Goal: Transaction & Acquisition: Obtain resource

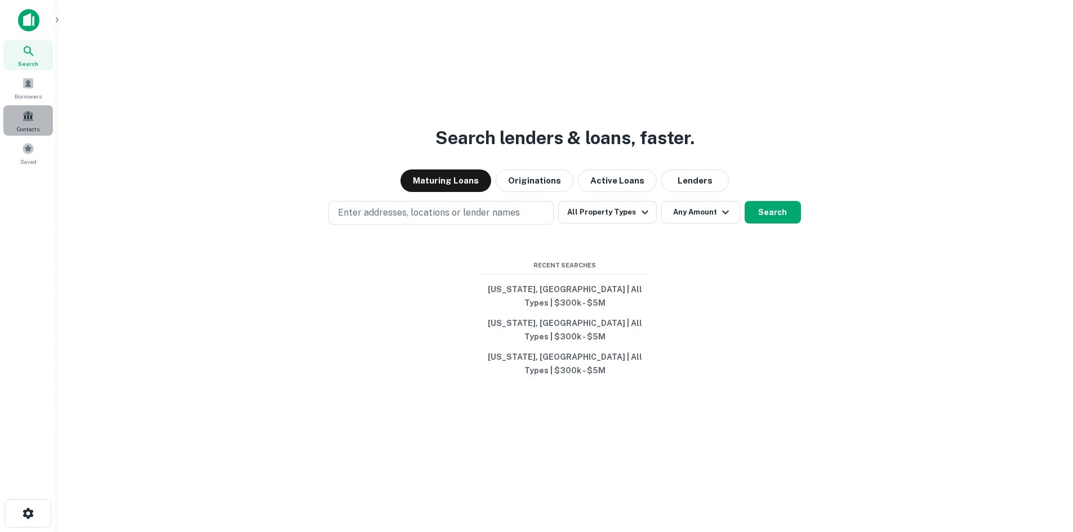
click at [24, 124] on div "Contacts" at bounding box center [28, 120] width 50 height 30
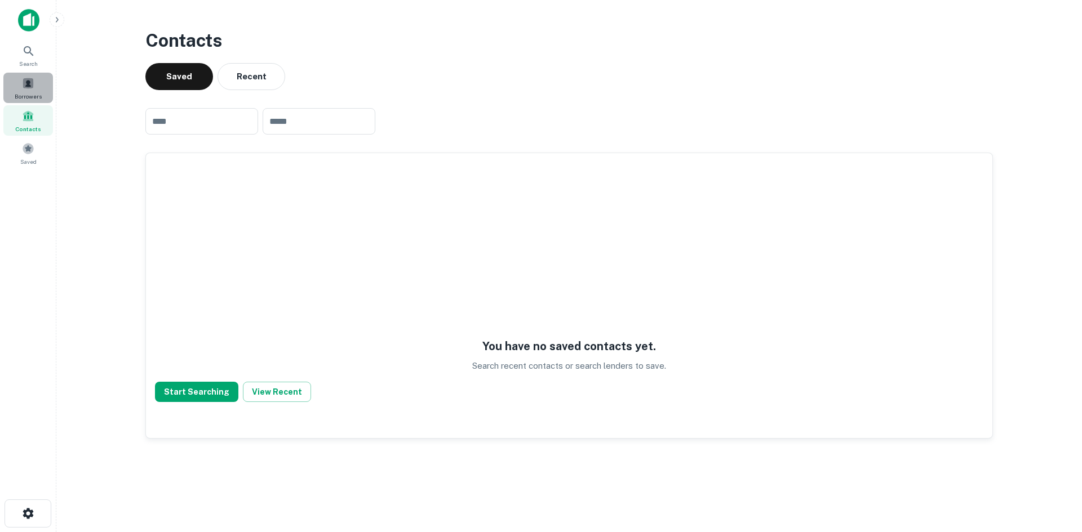
click at [22, 87] on span at bounding box center [28, 83] width 12 height 12
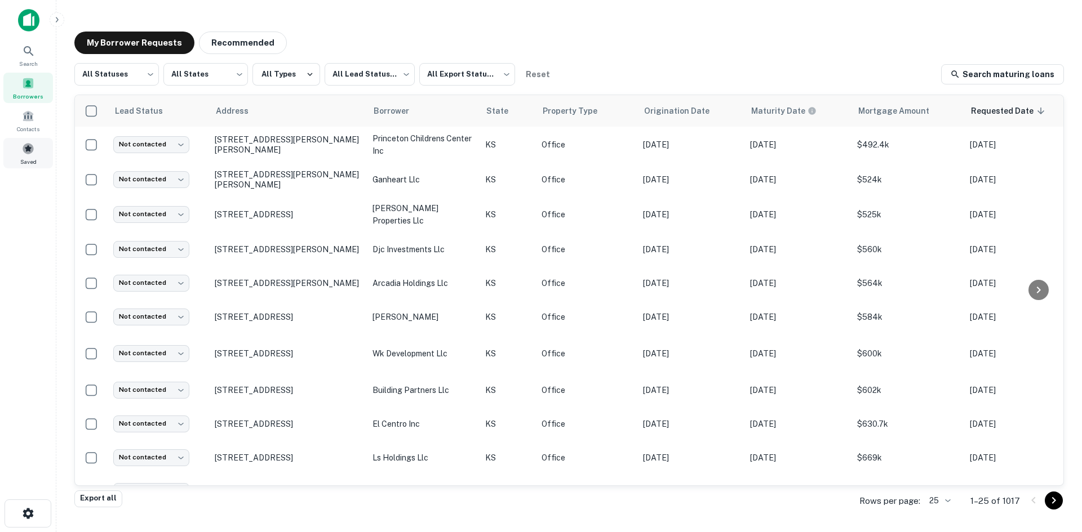
click at [32, 150] on span at bounding box center [28, 149] width 12 height 12
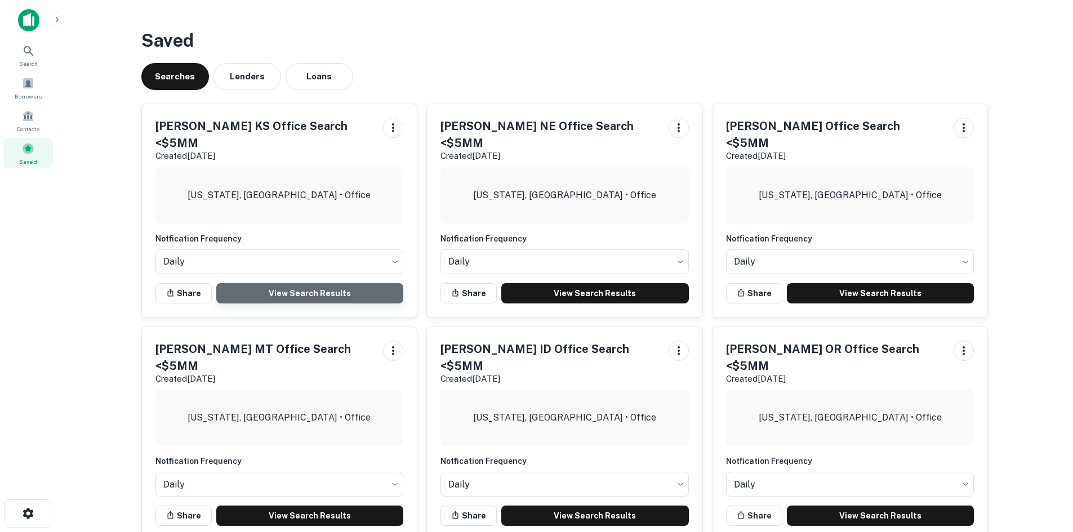
click at [312, 283] on link "View Search Results" at bounding box center [310, 293] width 188 height 20
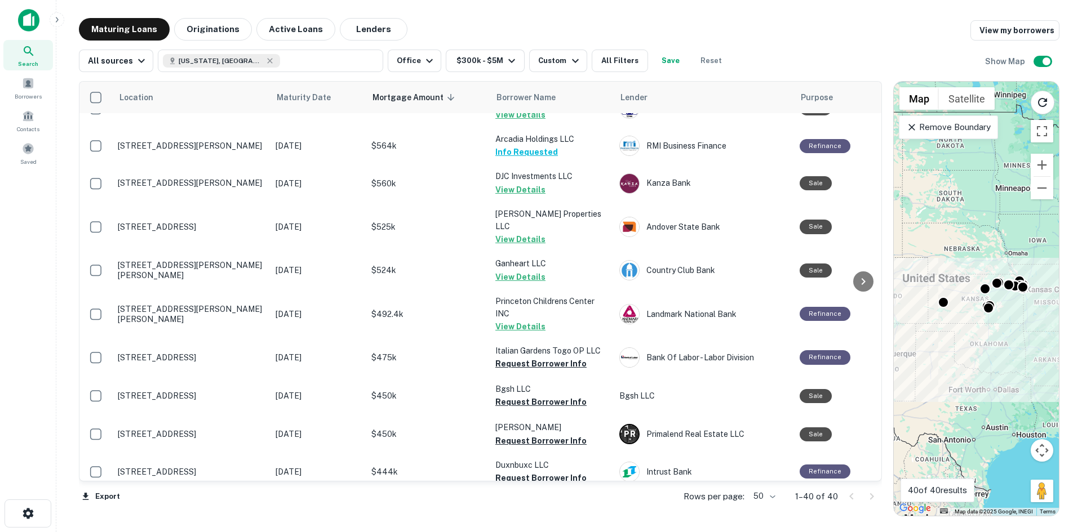
scroll to position [1009, 0]
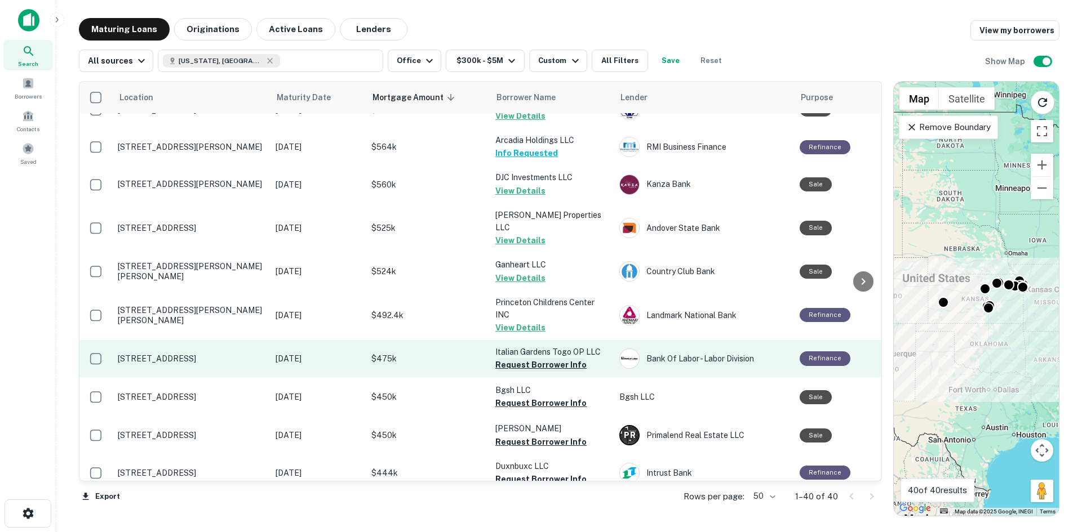
click at [537, 358] on button "Request Borrower Info" at bounding box center [540, 365] width 91 height 14
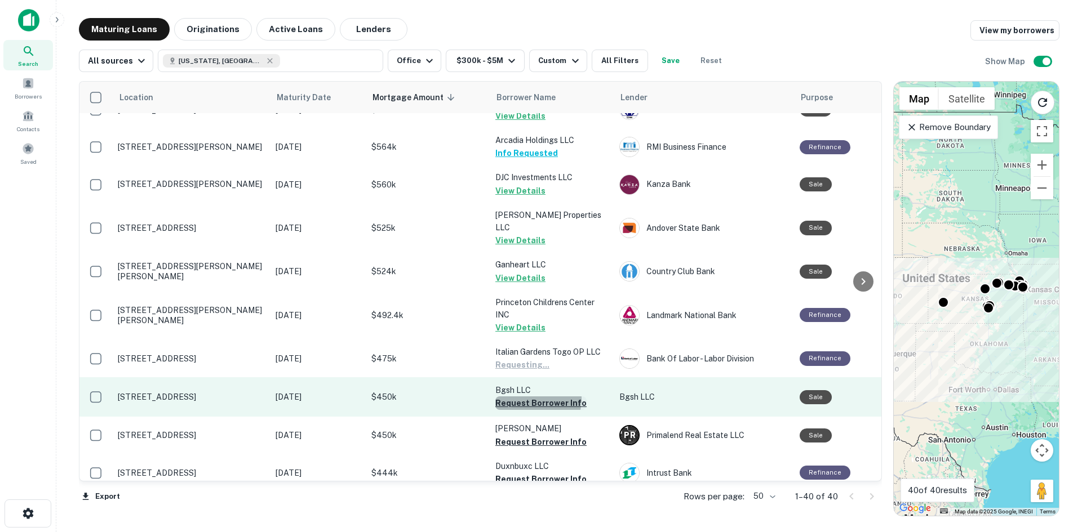
click at [529, 397] on button "Request Borrower Info" at bounding box center [540, 404] width 91 height 14
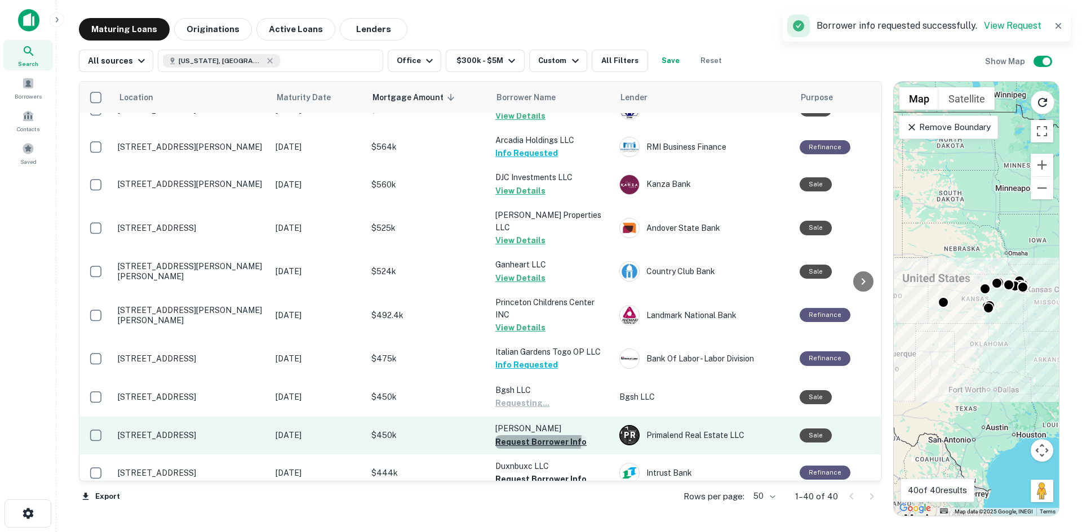
click at [532, 436] on button "Request Borrower Info" at bounding box center [540, 443] width 91 height 14
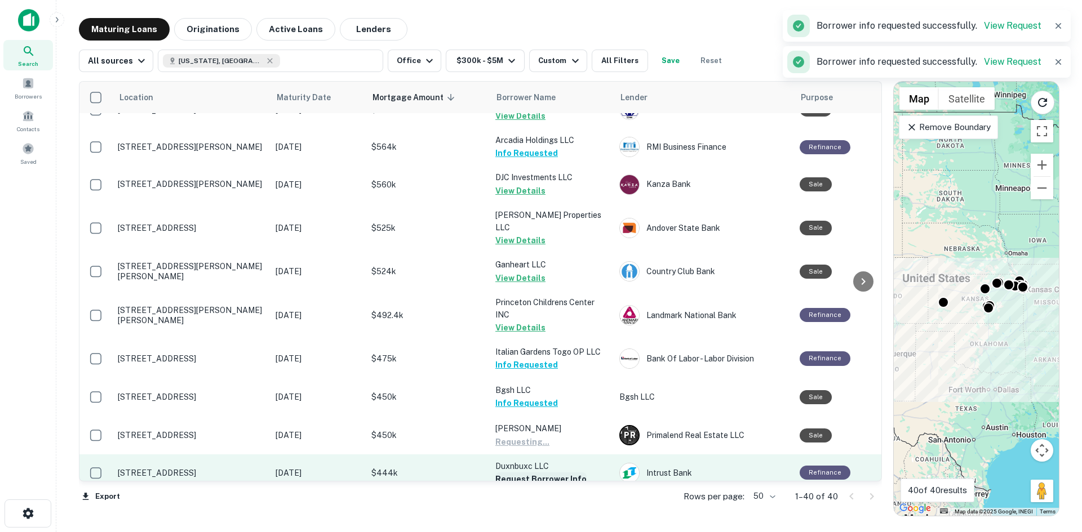
click at [529, 473] on button "Request Borrower Info" at bounding box center [540, 480] width 91 height 14
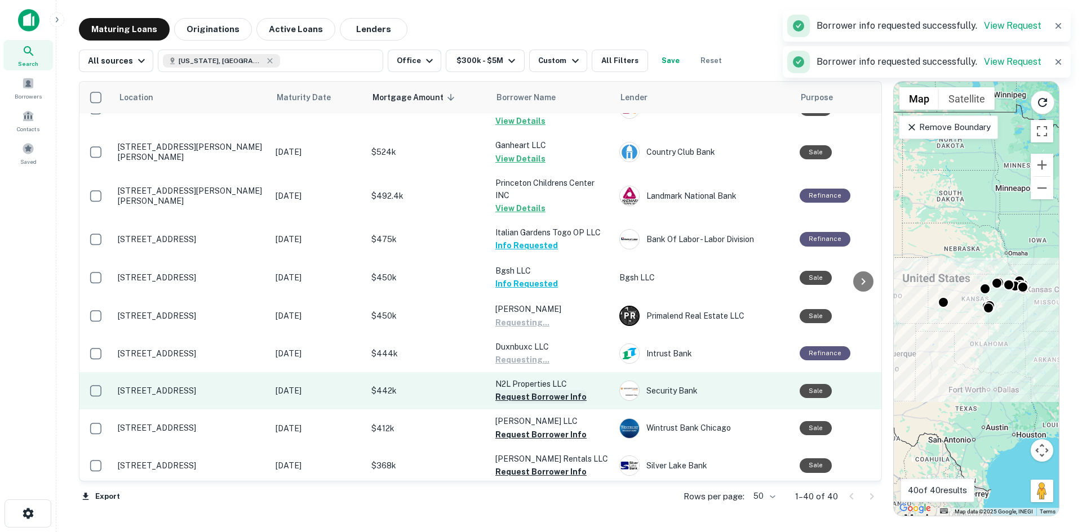
scroll to position [1178, 0]
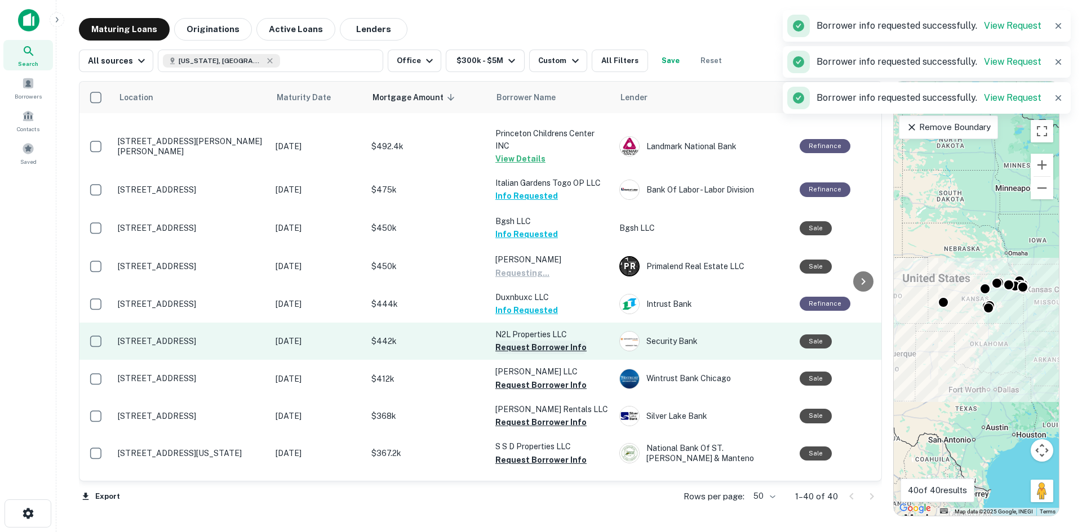
click at [527, 341] on button "Request Borrower Info" at bounding box center [540, 348] width 91 height 14
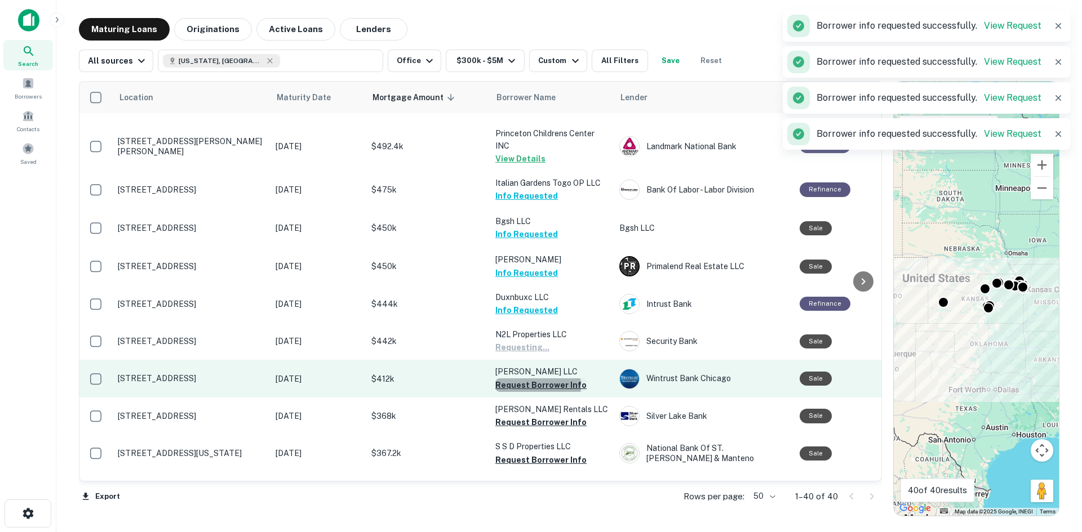
click at [530, 379] on button "Request Borrower Info" at bounding box center [540, 386] width 91 height 14
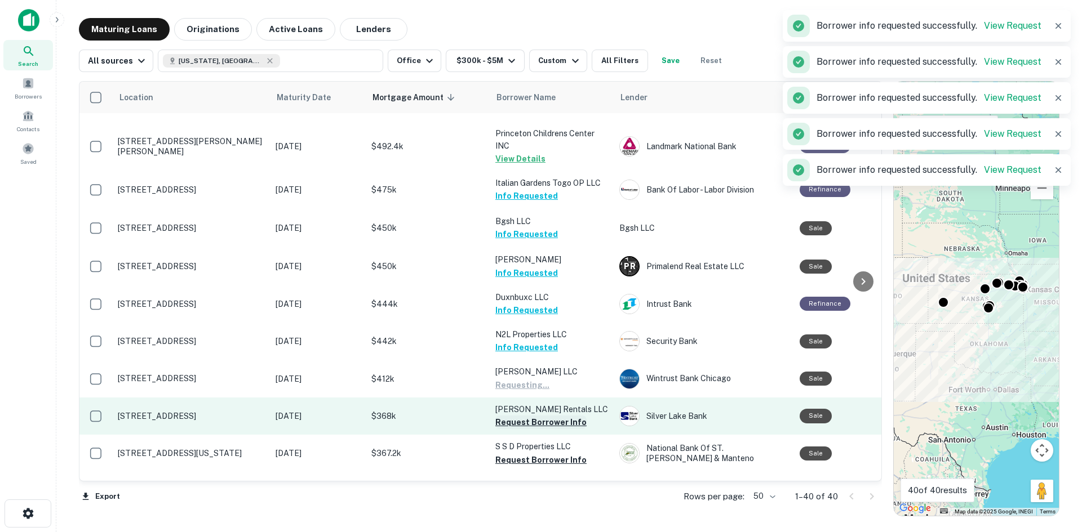
click at [525, 416] on button "Request Borrower Info" at bounding box center [540, 423] width 91 height 14
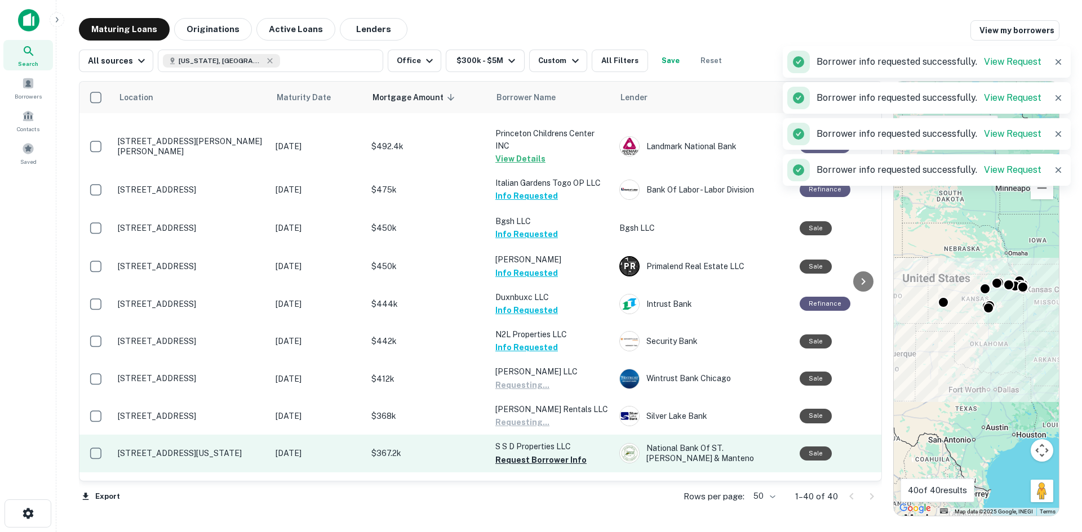
click at [524, 454] on button "Request Borrower Info" at bounding box center [540, 461] width 91 height 14
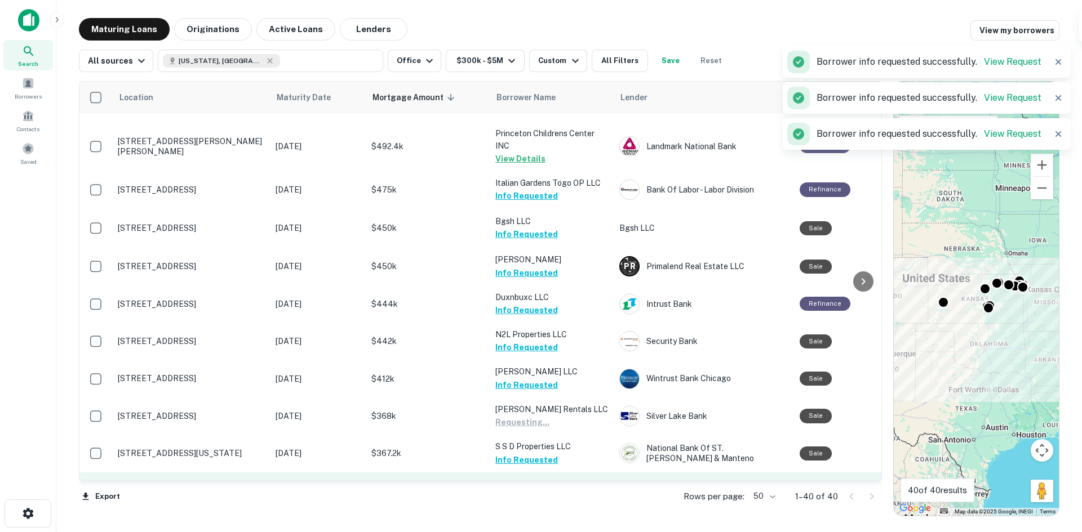
click at [531, 491] on button "Request Borrower Info" at bounding box center [540, 498] width 91 height 14
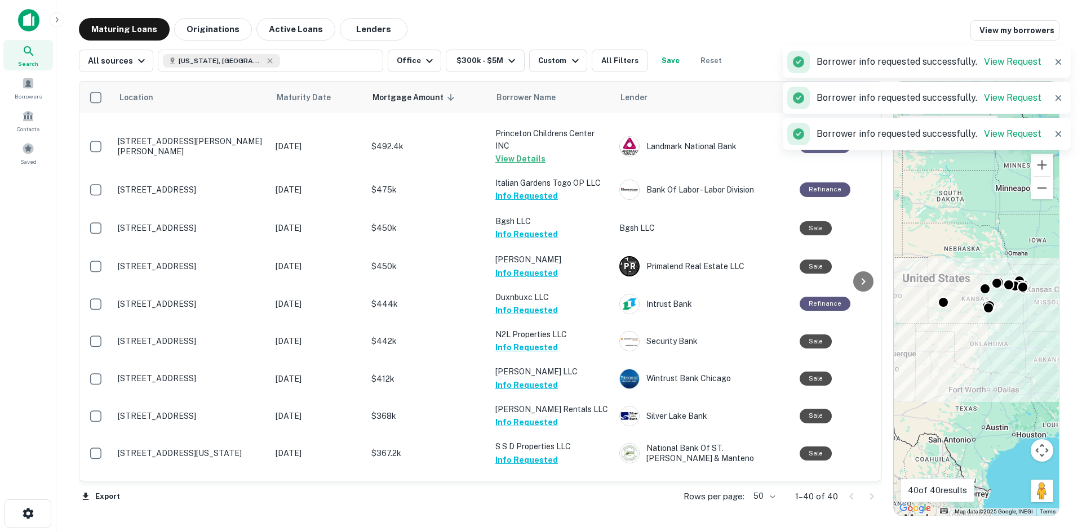
click at [530, 528] on button "Request Borrower Info" at bounding box center [540, 535] width 91 height 14
